Goal: Register for event/course: Register for event/course

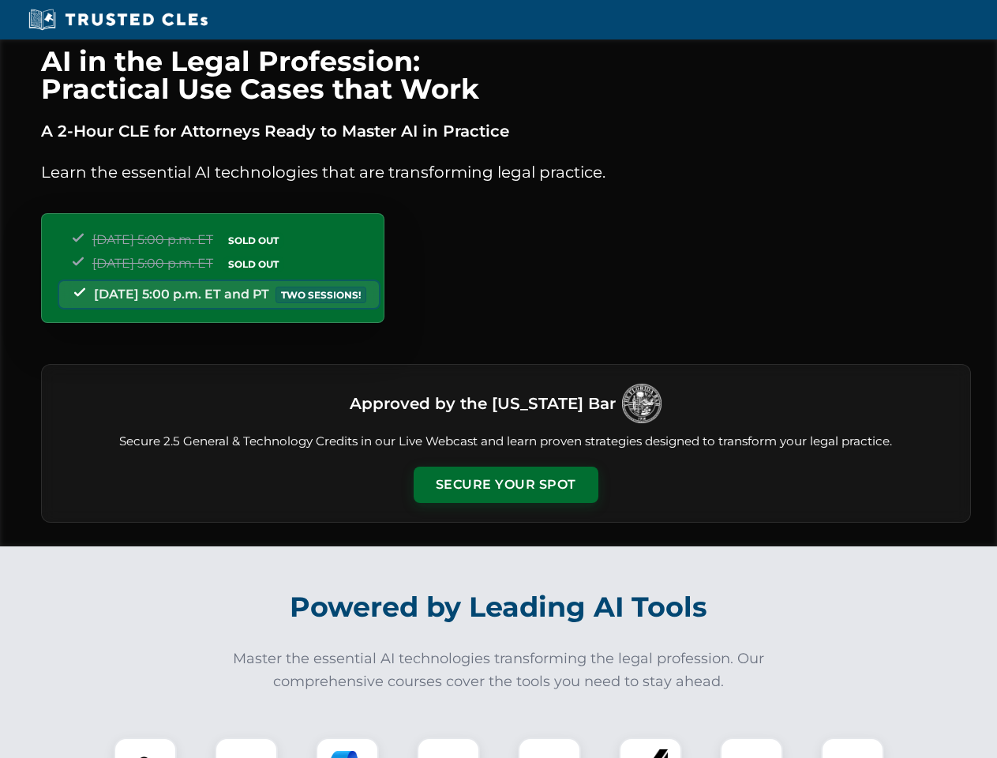
click at [505, 485] on button "Secure Your Spot" at bounding box center [506, 484] width 185 height 36
click at [145, 747] on img at bounding box center [145, 769] width 46 height 46
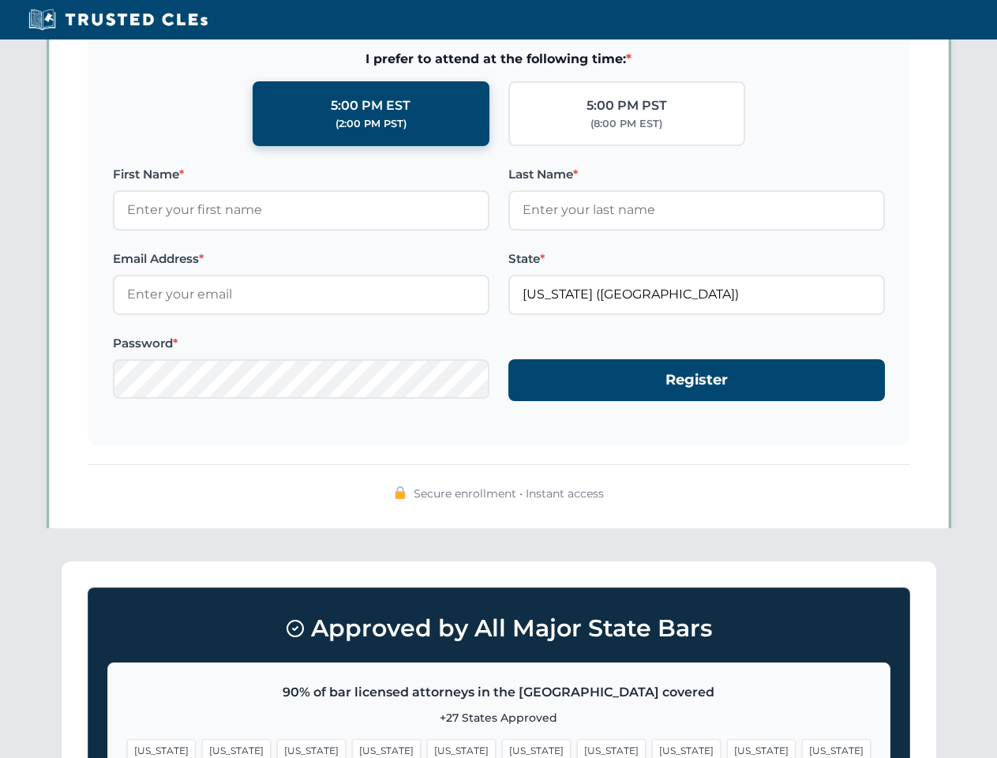
click at [577, 747] on span "[US_STATE]" at bounding box center [611, 750] width 69 height 23
click at [727, 747] on span "[US_STATE]" at bounding box center [761, 750] width 69 height 23
